Goal: Information Seeking & Learning: Find specific fact

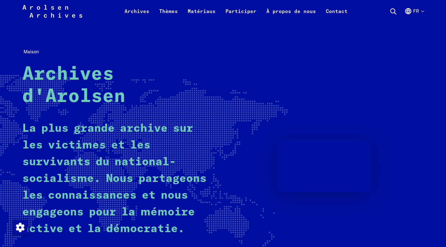
scroll to position [156, 0]
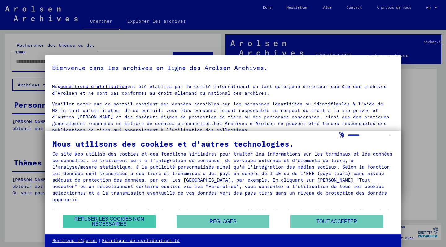
click at [112, 222] on button "REFUSER LES COOKIES NON NÉCESSAIRES" at bounding box center [109, 221] width 93 height 13
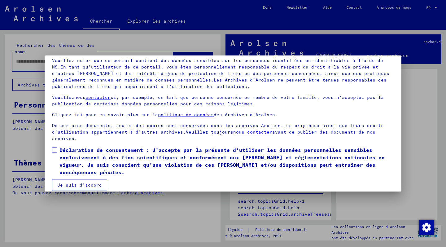
scroll to position [43, 0]
click at [54, 149] on span at bounding box center [54, 150] width 5 height 5
click at [80, 179] on button "Je suis d'accord" at bounding box center [79, 185] width 55 height 12
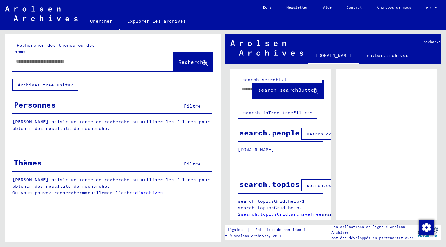
click at [59, 62] on input "text" at bounding box center [87, 61] width 142 height 7
click at [194, 62] on span "Recherche" at bounding box center [193, 62] width 28 height 6
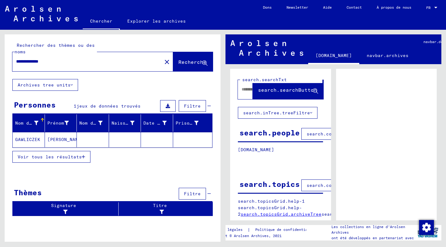
click at [71, 83] on icon at bounding box center [72, 85] width 2 height 4
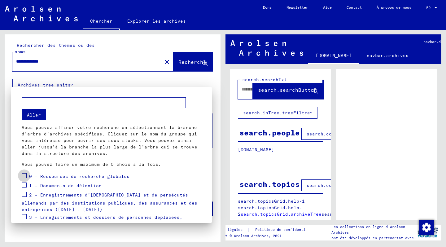
click at [23, 175] on span at bounding box center [24, 175] width 5 height 5
click at [139, 77] on div at bounding box center [223, 123] width 446 height 247
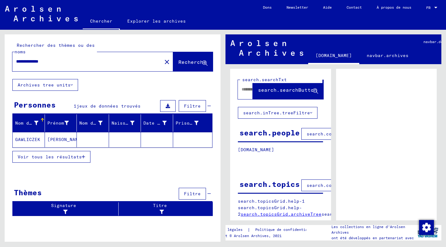
click at [27, 139] on mat-cell "GAWLICZEK" at bounding box center [29, 139] width 32 height 15
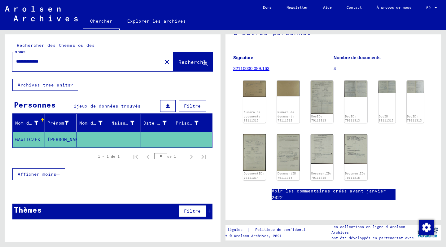
scroll to position [80, 0]
click at [253, 92] on img at bounding box center [255, 88] width 24 height 17
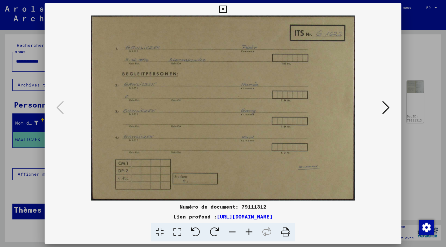
click at [227, 8] on icon at bounding box center [222, 9] width 7 height 7
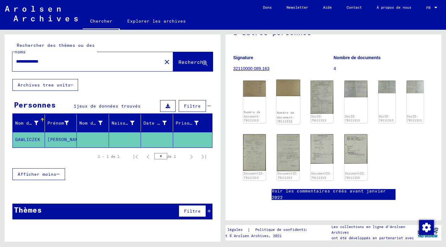
click at [288, 102] on div "Numéro de document: 79111312" at bounding box center [288, 102] width 24 height 45
click at [285, 86] on img at bounding box center [288, 88] width 24 height 17
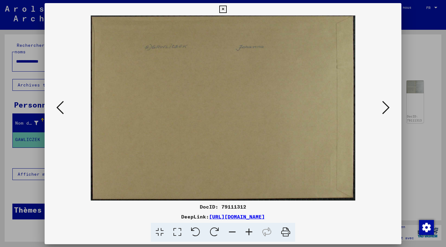
click at [285, 86] on img at bounding box center [223, 107] width 315 height 185
click at [227, 8] on icon at bounding box center [222, 9] width 7 height 7
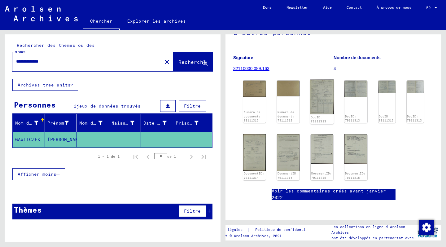
click at [324, 96] on img at bounding box center [322, 97] width 24 height 35
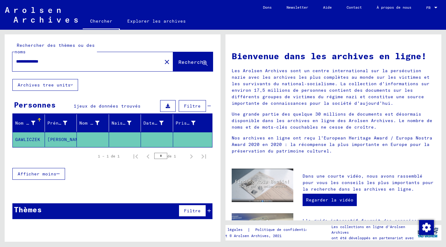
click at [26, 140] on mat-cell "GAWLICZEK" at bounding box center [29, 139] width 32 height 15
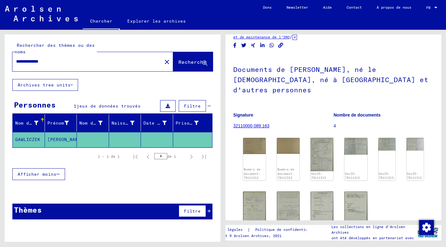
scroll to position [29, 0]
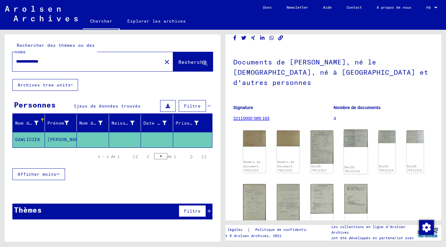
click at [359, 135] on img at bounding box center [356, 138] width 24 height 17
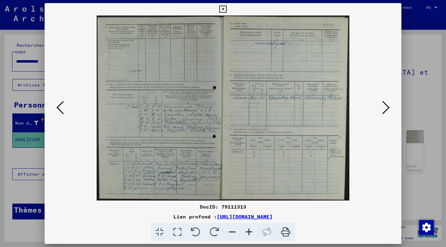
click at [227, 8] on icon at bounding box center [222, 9] width 7 height 7
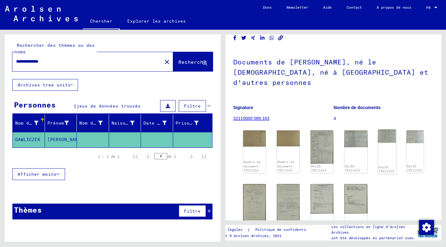
click at [391, 135] on img at bounding box center [387, 136] width 18 height 13
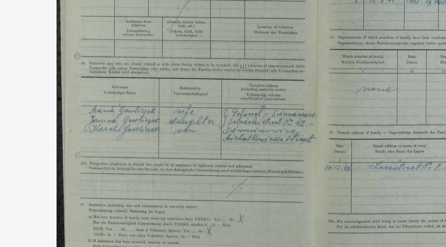
click at [66, 56] on img at bounding box center [223, 107] width 315 height 185
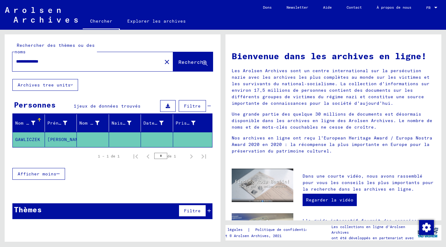
click at [25, 140] on mat-cell "GAWLICZEK" at bounding box center [29, 139] width 32 height 15
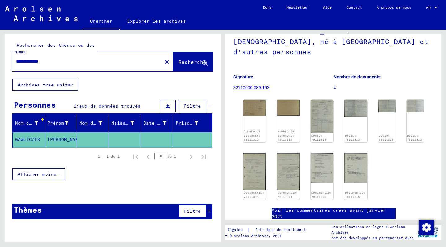
scroll to position [63, 0]
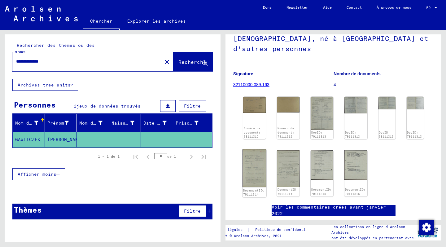
click at [253, 168] on img at bounding box center [255, 168] width 24 height 38
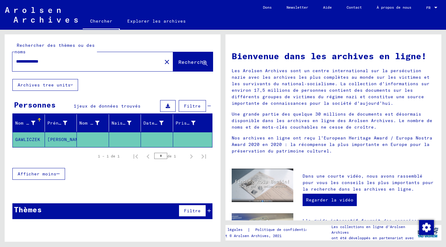
click at [26, 139] on mat-cell "GAWLICZEK" at bounding box center [29, 139] width 32 height 15
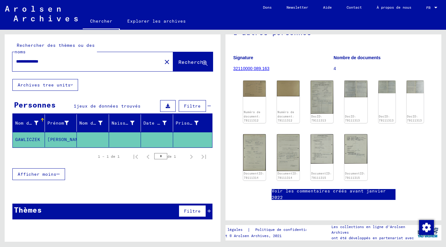
scroll to position [82, 0]
click at [323, 142] on img at bounding box center [322, 148] width 24 height 31
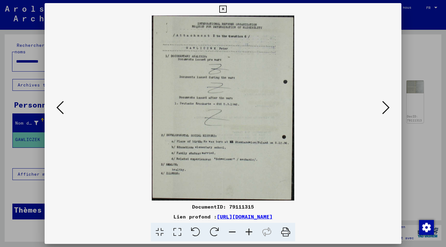
click at [227, 8] on icon at bounding box center [222, 9] width 7 height 7
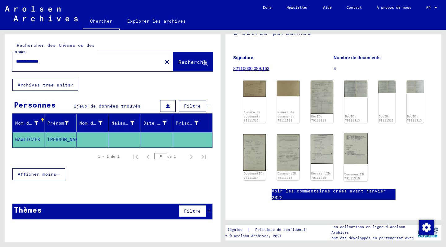
click at [356, 143] on img at bounding box center [356, 148] width 24 height 31
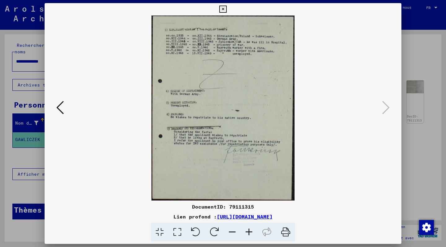
click at [227, 9] on icon at bounding box center [222, 9] width 7 height 7
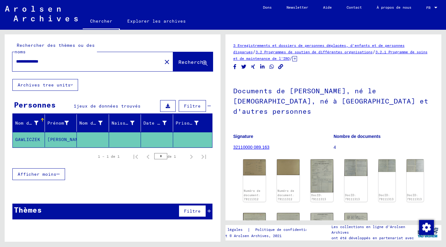
scroll to position [0, 0]
click at [30, 62] on input "**********" at bounding box center [87, 61] width 142 height 7
type input "*********"
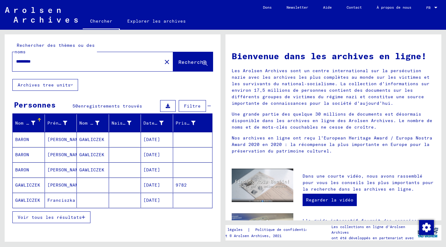
click at [63, 218] on span "Voir tous les résultats" at bounding box center [50, 217] width 64 height 6
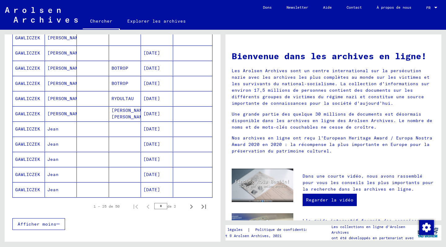
scroll to position [323, 0]
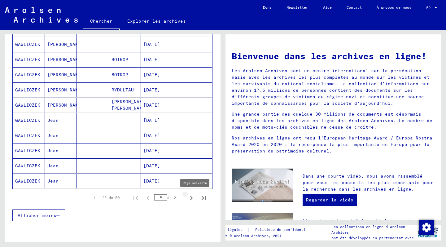
click at [190, 197] on icon "Page suivante" at bounding box center [191, 198] width 9 height 9
type input "*"
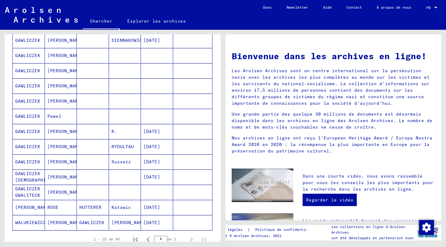
scroll to position [280, 0]
click at [60, 88] on mat-cell "CHARLES" at bounding box center [61, 86] width 32 height 15
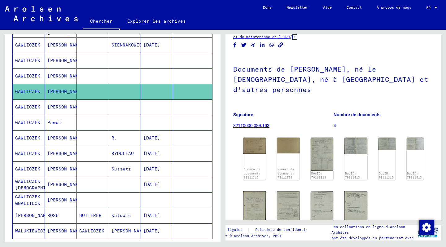
scroll to position [24, 0]
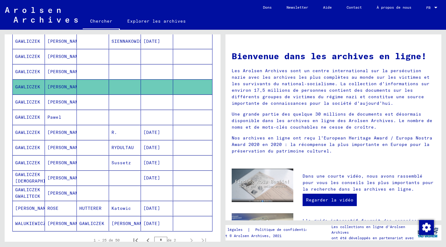
type input "**********"
